Goal: Find specific page/section: Find specific page/section

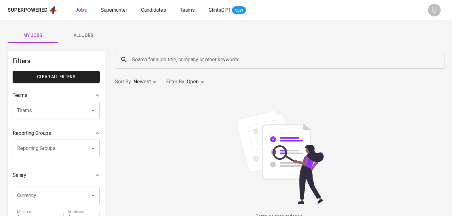
click at [118, 7] on span "Superhunter" at bounding box center [114, 10] width 27 height 6
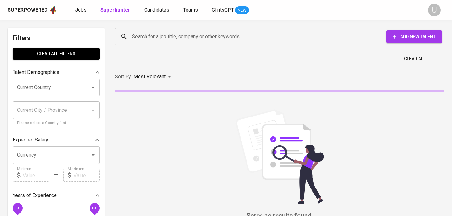
click at [141, 36] on input "Search for a job title, company or other keywords" at bounding box center [249, 37] width 239 height 12
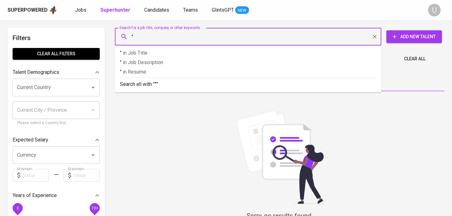
paste input "[PERSON_NAME]"
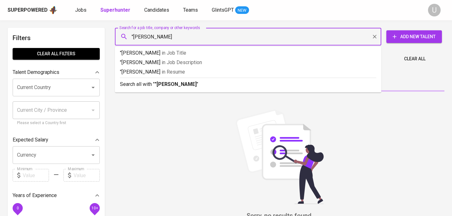
type input ""[PERSON_NAME]""
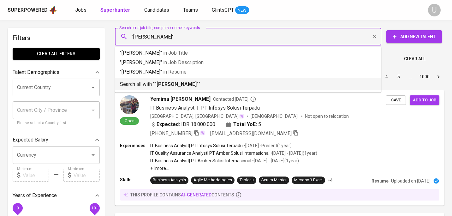
click at [161, 87] on b ""[PERSON_NAME]"" at bounding box center [177, 84] width 44 height 6
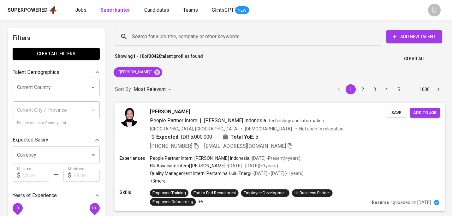
click at [185, 114] on span "[PERSON_NAME]" at bounding box center [170, 112] width 40 height 8
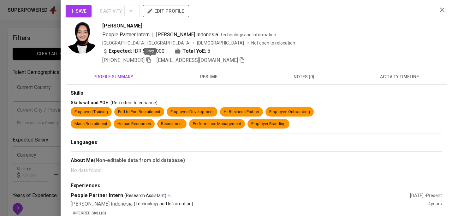
click at [151, 60] on icon "button" at bounding box center [149, 60] width 6 height 6
